Goal: Transaction & Acquisition: Purchase product/service

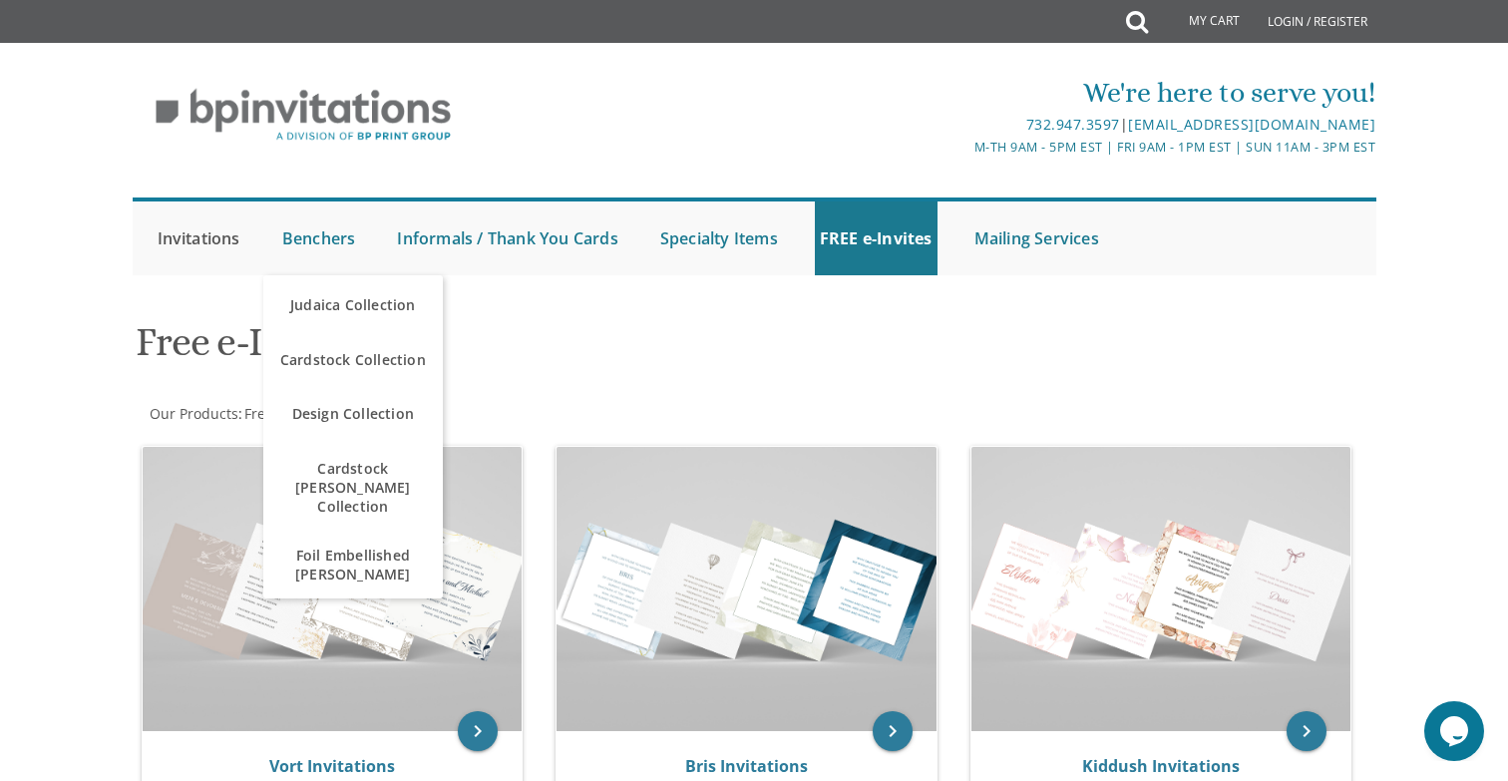
click at [199, 253] on link "Invitations" at bounding box center [199, 238] width 93 height 74
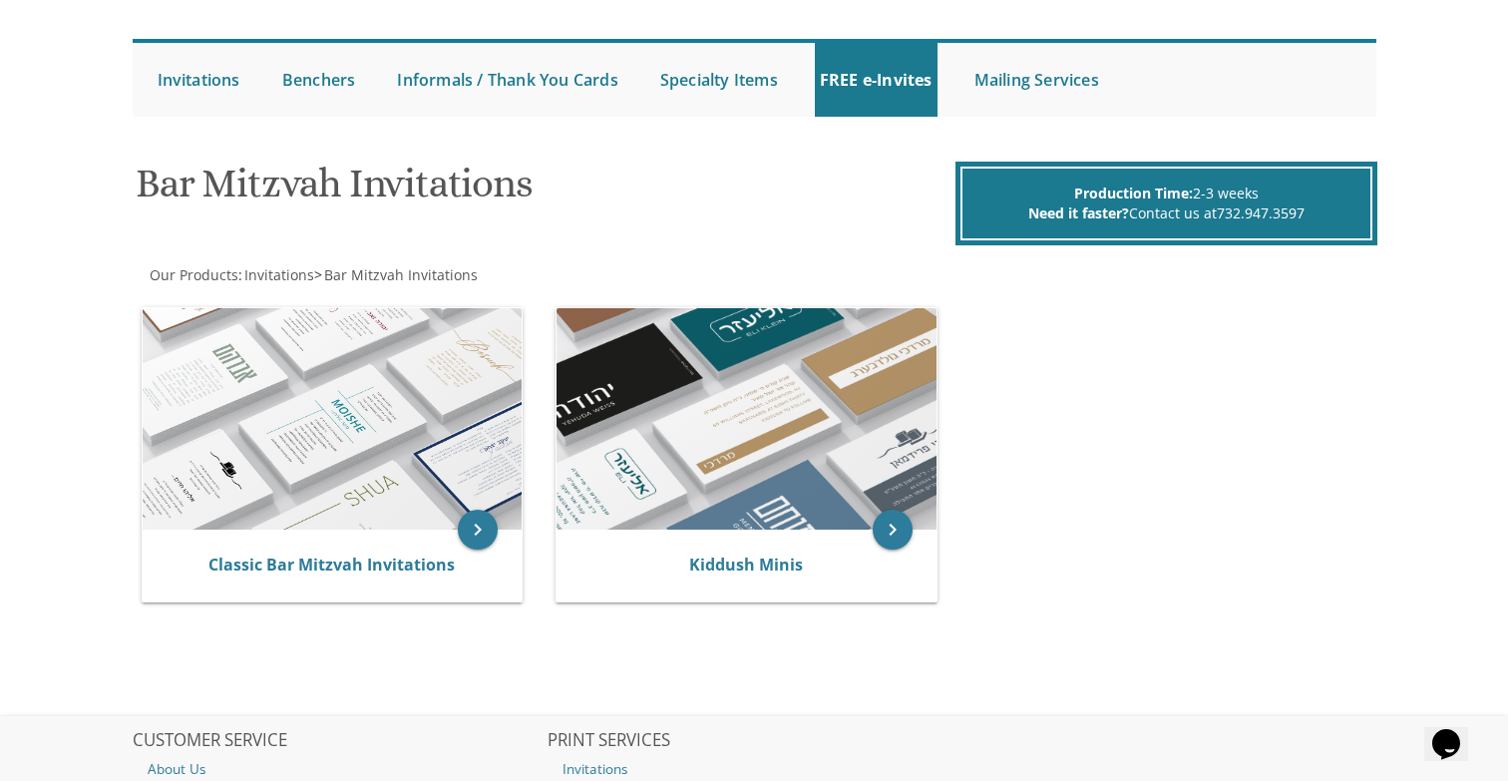
scroll to position [159, 0]
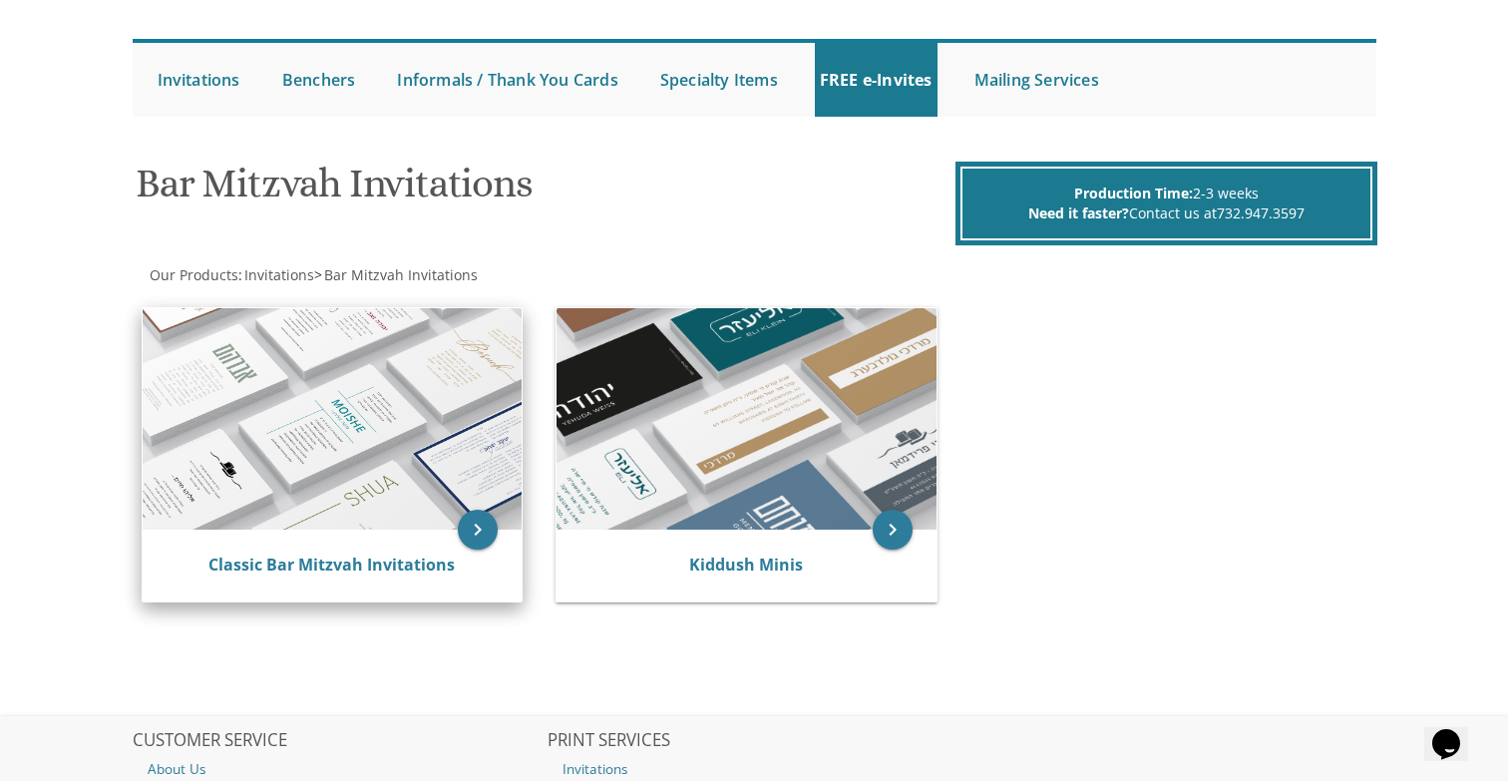
click at [298, 398] on img at bounding box center [333, 418] width 380 height 221
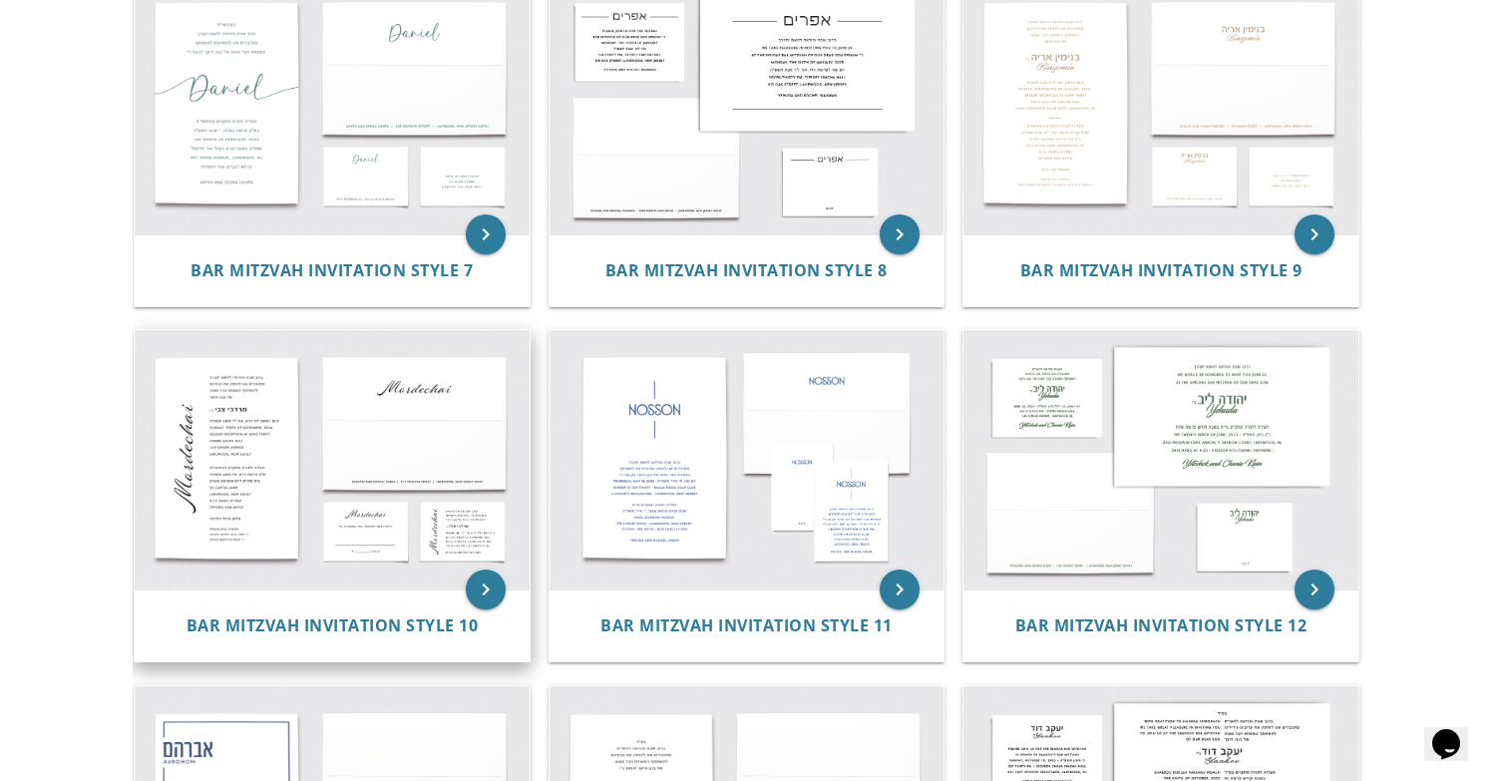
click at [239, 515] on img at bounding box center [332, 459] width 395 height 259
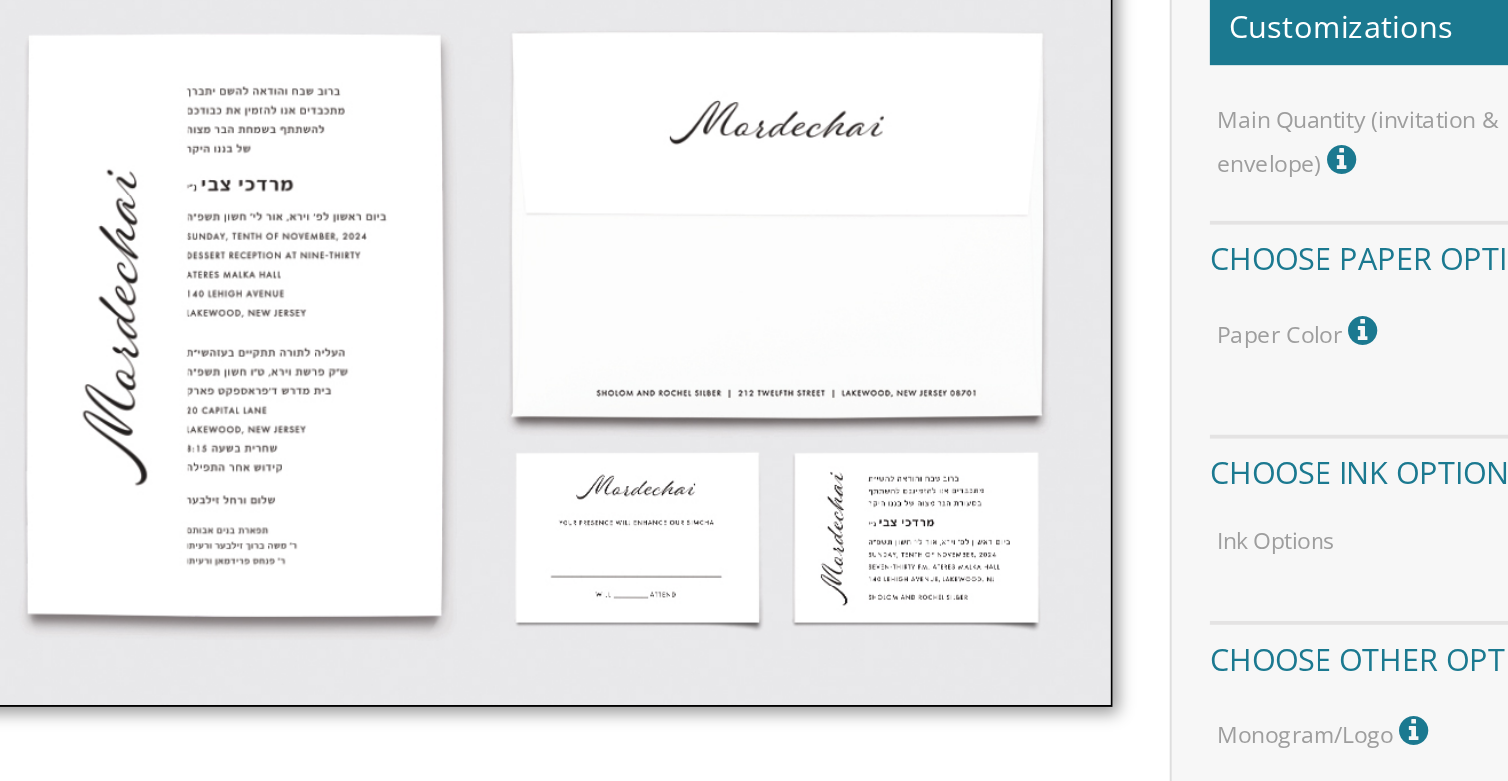
scroll to position [405, 0]
